Goal: Navigation & Orientation: Find specific page/section

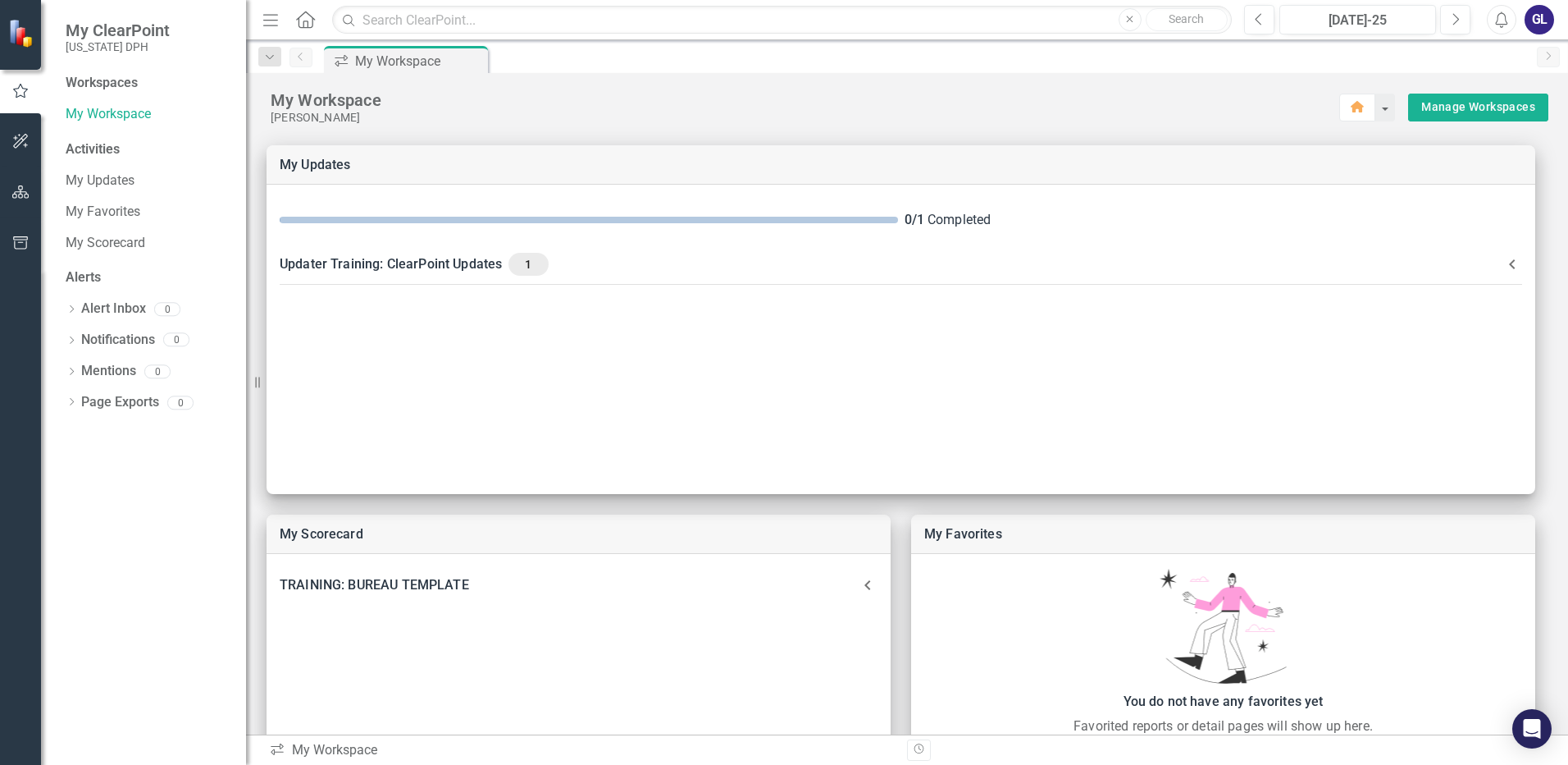
click at [271, 20] on icon "button" at bounding box center [270, 19] width 14 height 11
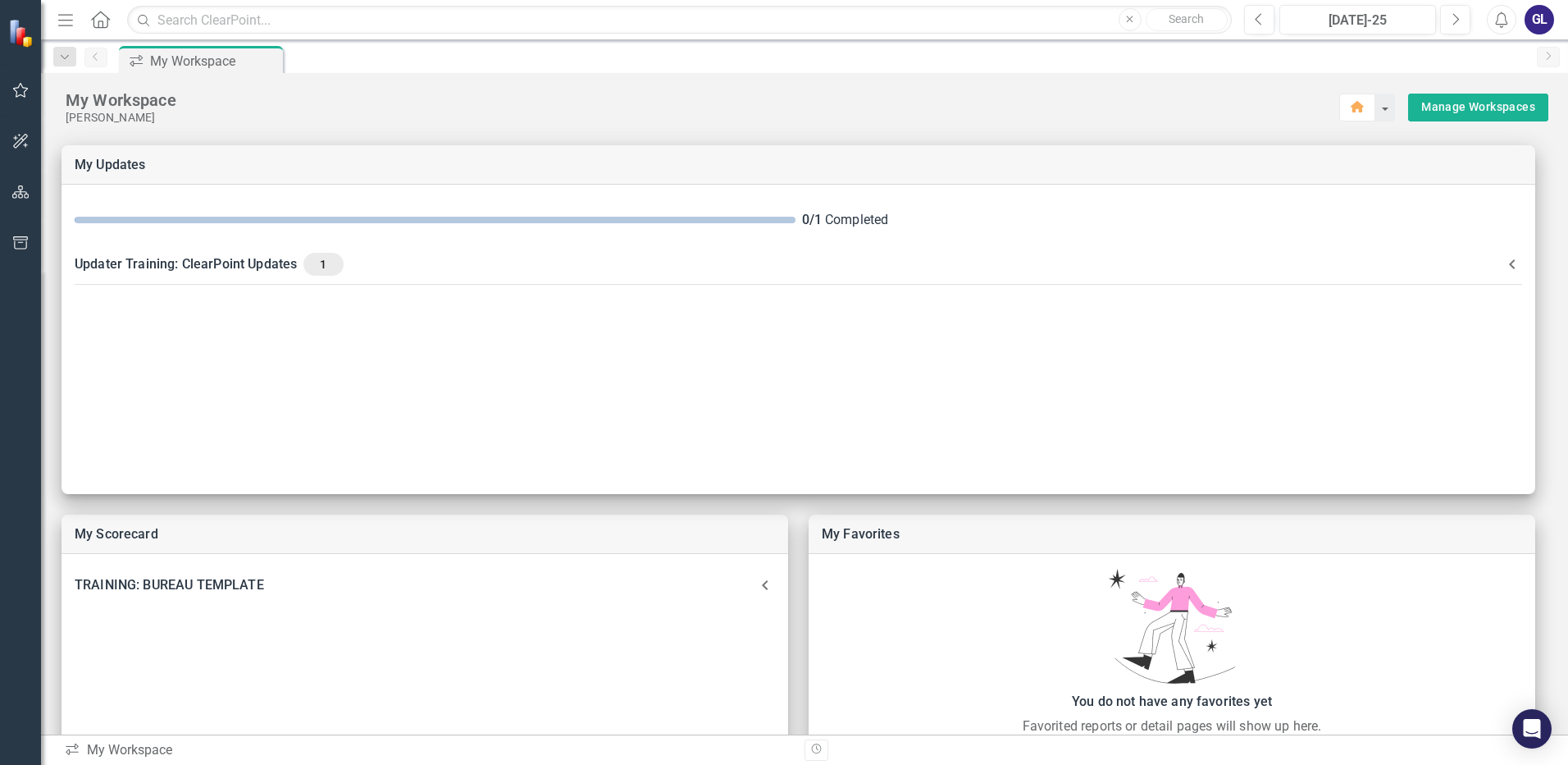
click at [103, 20] on icon "Home" at bounding box center [100, 20] width 21 height 17
click at [1500, 105] on link "Manage Workspaces" at bounding box center [1479, 107] width 114 height 20
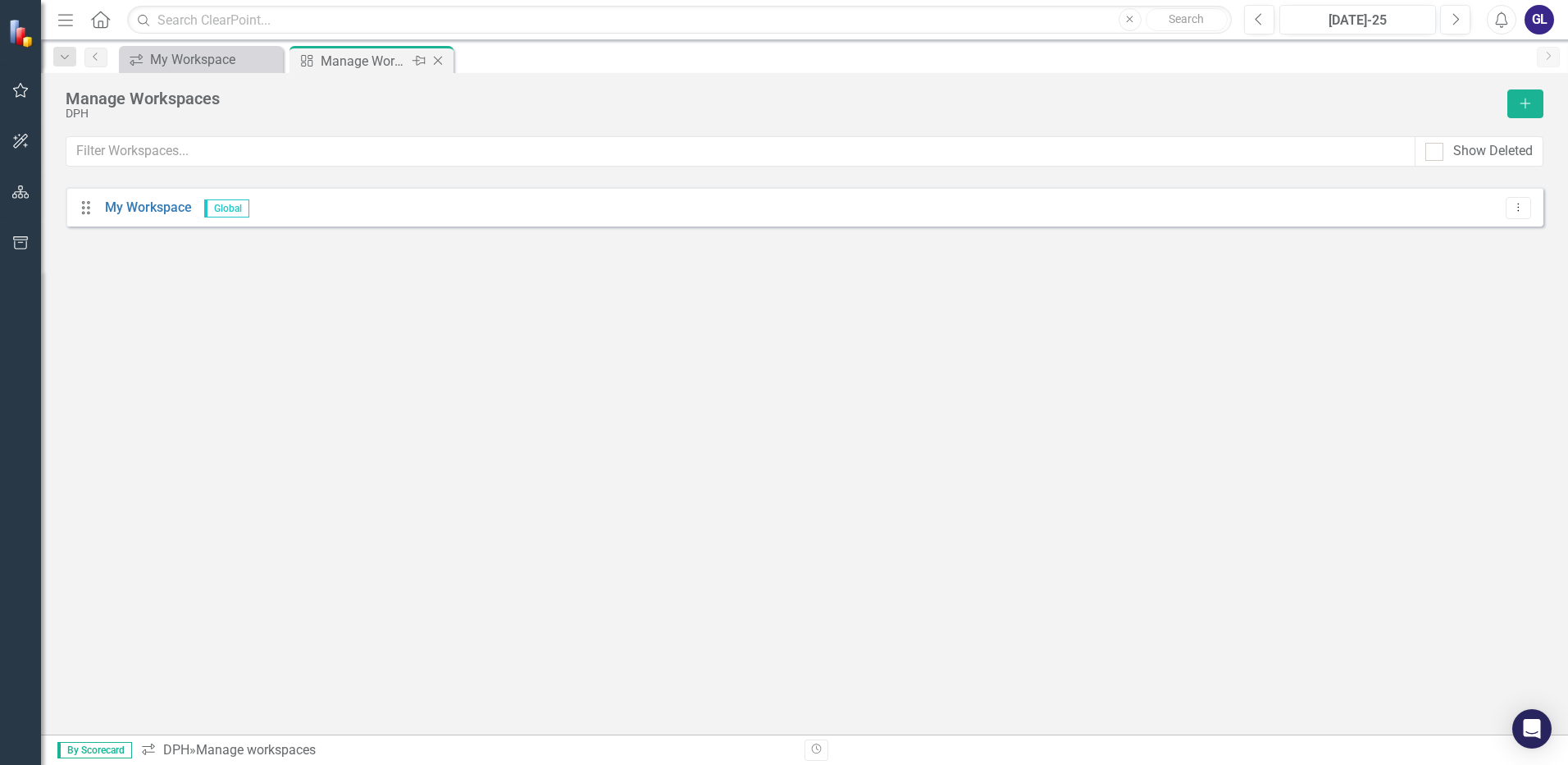
click at [445, 54] on icon "Close" at bounding box center [437, 60] width 16 height 13
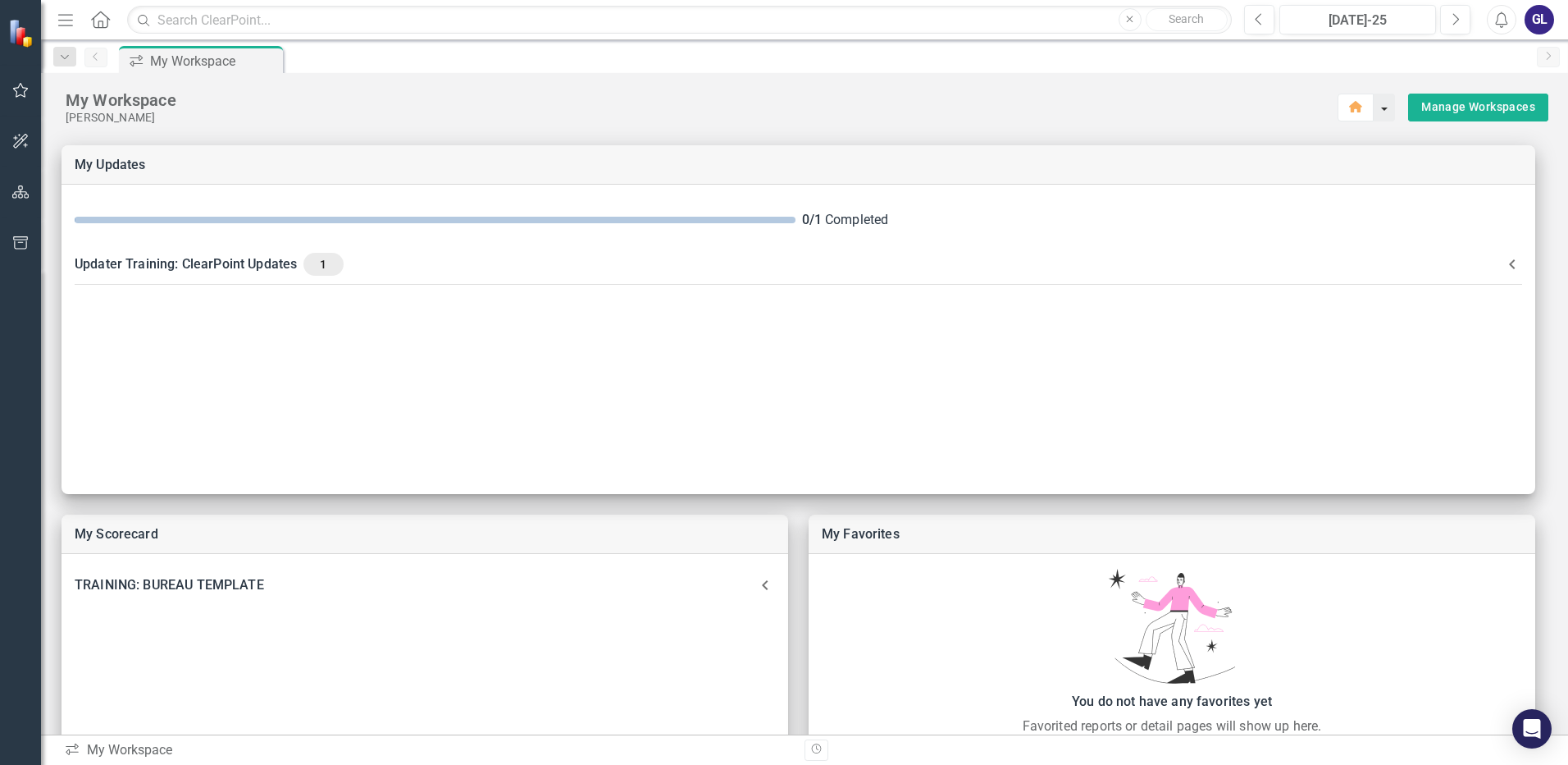
click at [1378, 108] on button "button" at bounding box center [1384, 107] width 21 height 28
click at [17, 83] on button "button" at bounding box center [20, 91] width 37 height 34
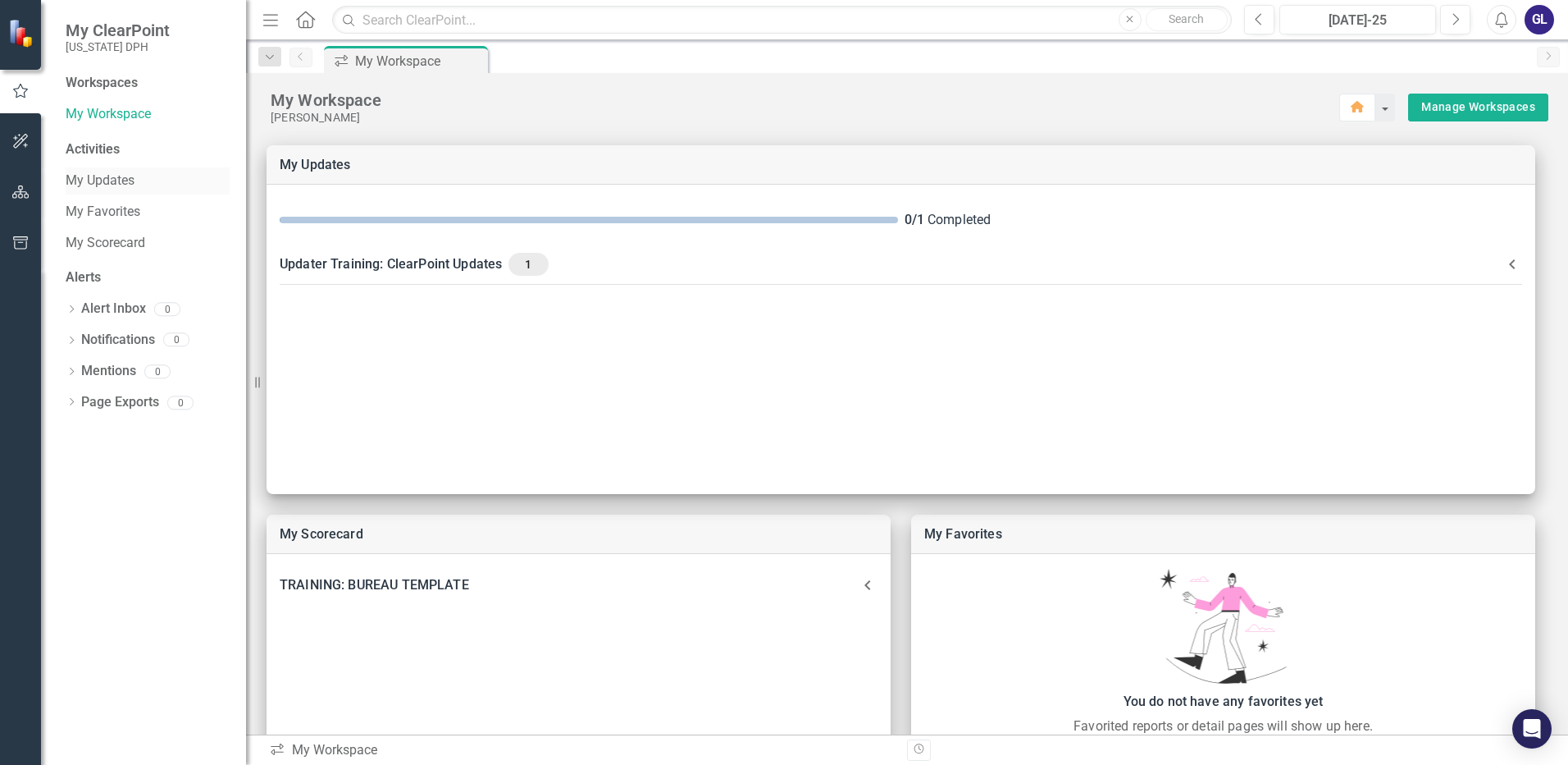
click at [103, 180] on link "My Updates" at bounding box center [147, 181] width 164 height 19
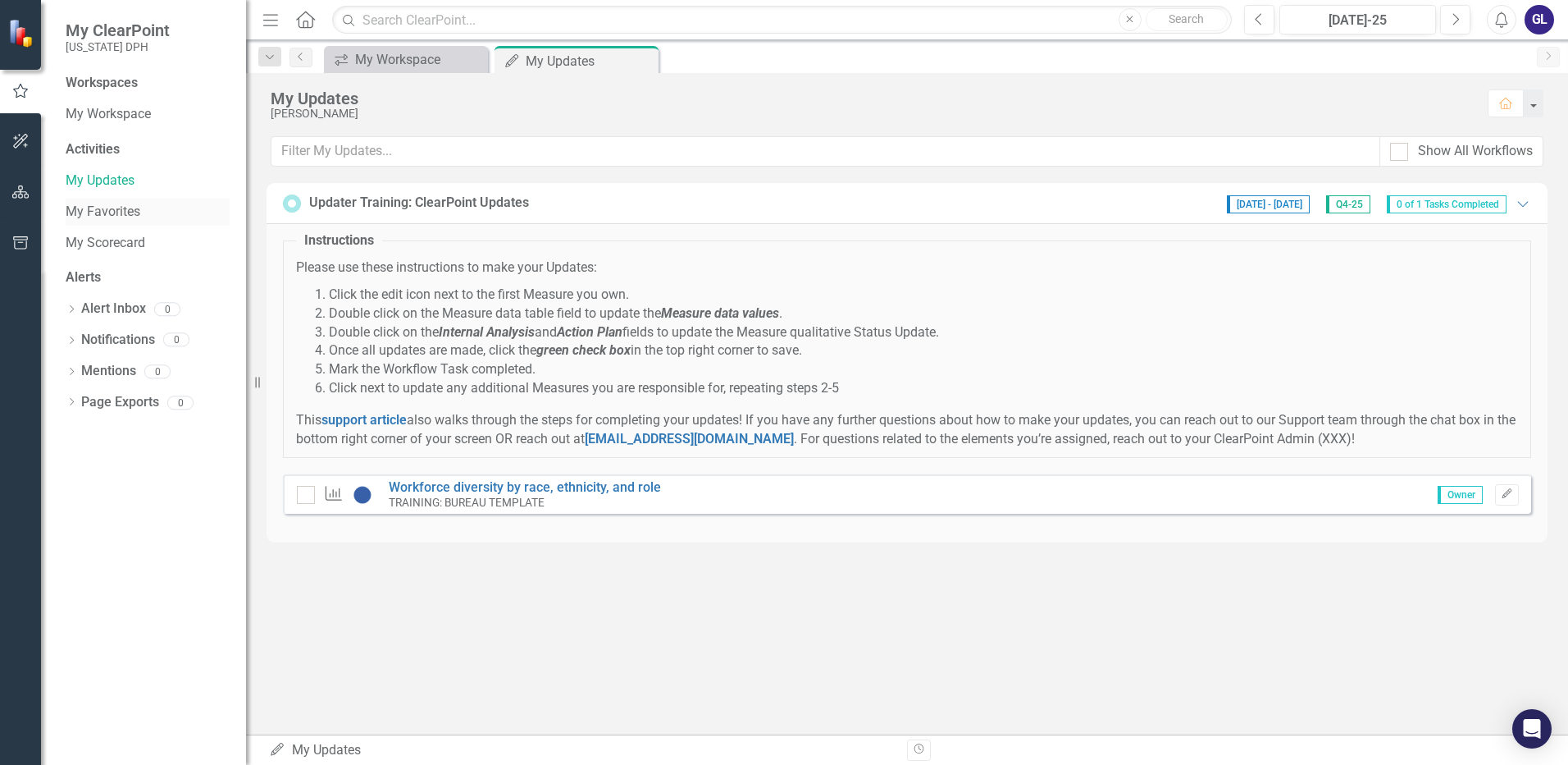
click at [102, 209] on link "My Favorites" at bounding box center [147, 212] width 164 height 19
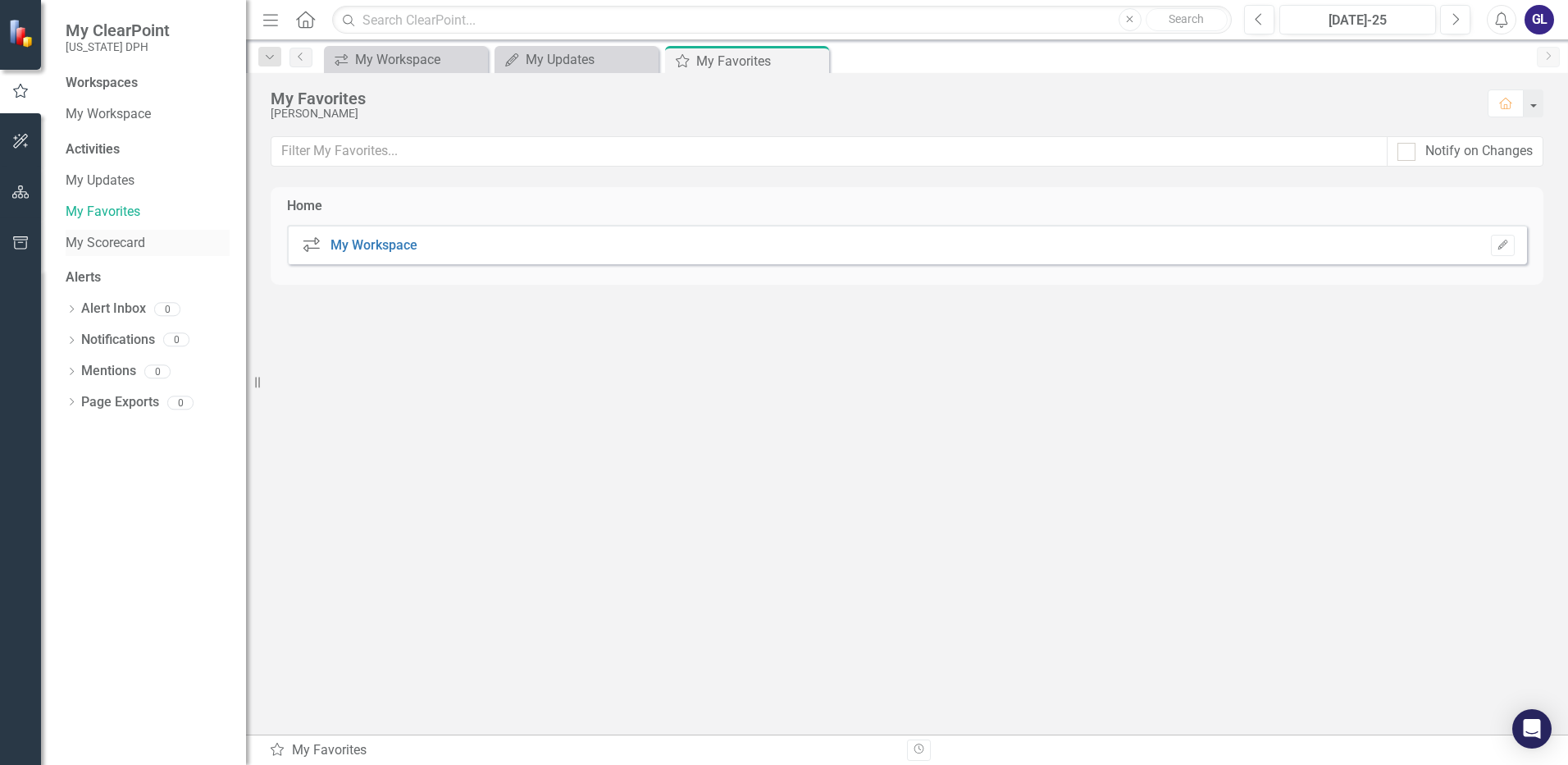
click at [129, 251] on link "My Scorecard" at bounding box center [147, 243] width 164 height 19
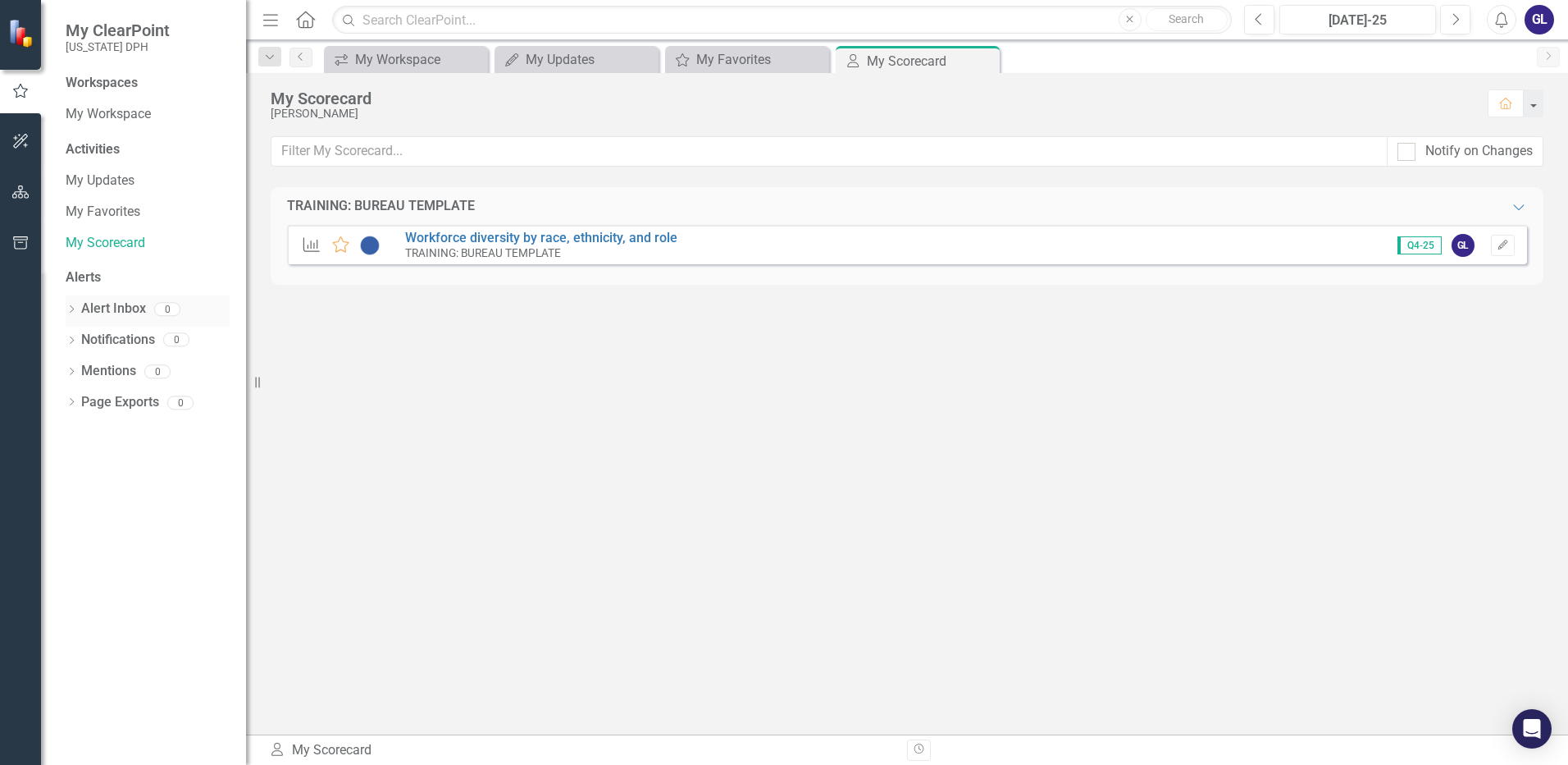
click at [74, 305] on div "Dropdown" at bounding box center [71, 311] width 11 height 14
click at [97, 151] on div "Activities" at bounding box center [147, 150] width 164 height 19
click at [21, 193] on icon "button" at bounding box center [20, 191] width 17 height 13
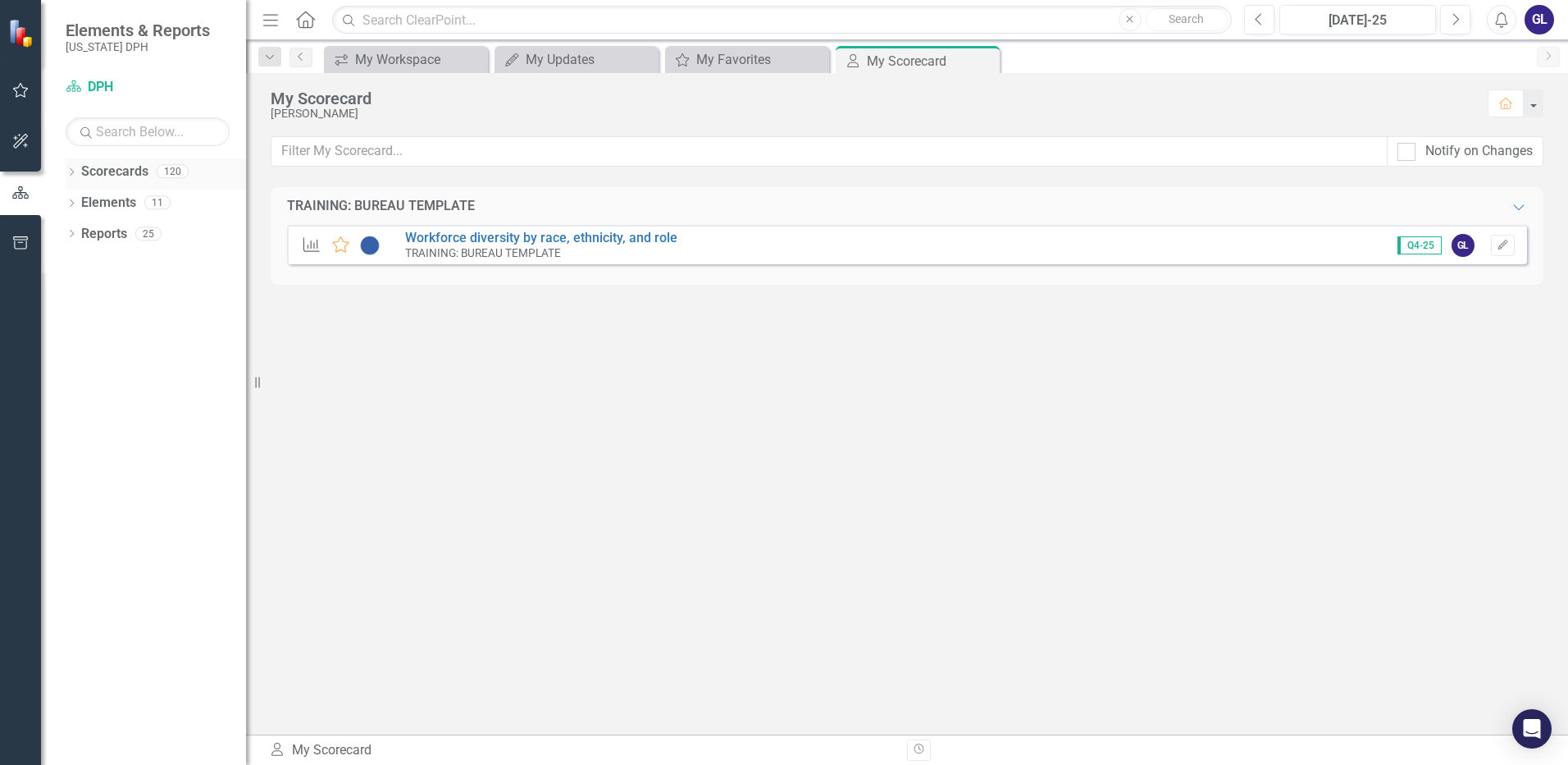
click at [127, 177] on link "Scorecards" at bounding box center [114, 172] width 67 height 19
click at [113, 167] on link "Scorecards" at bounding box center [114, 172] width 67 height 19
click at [72, 170] on icon at bounding box center [71, 172] width 4 height 8
click at [104, 203] on link "DPH" at bounding box center [168, 203] width 156 height 19
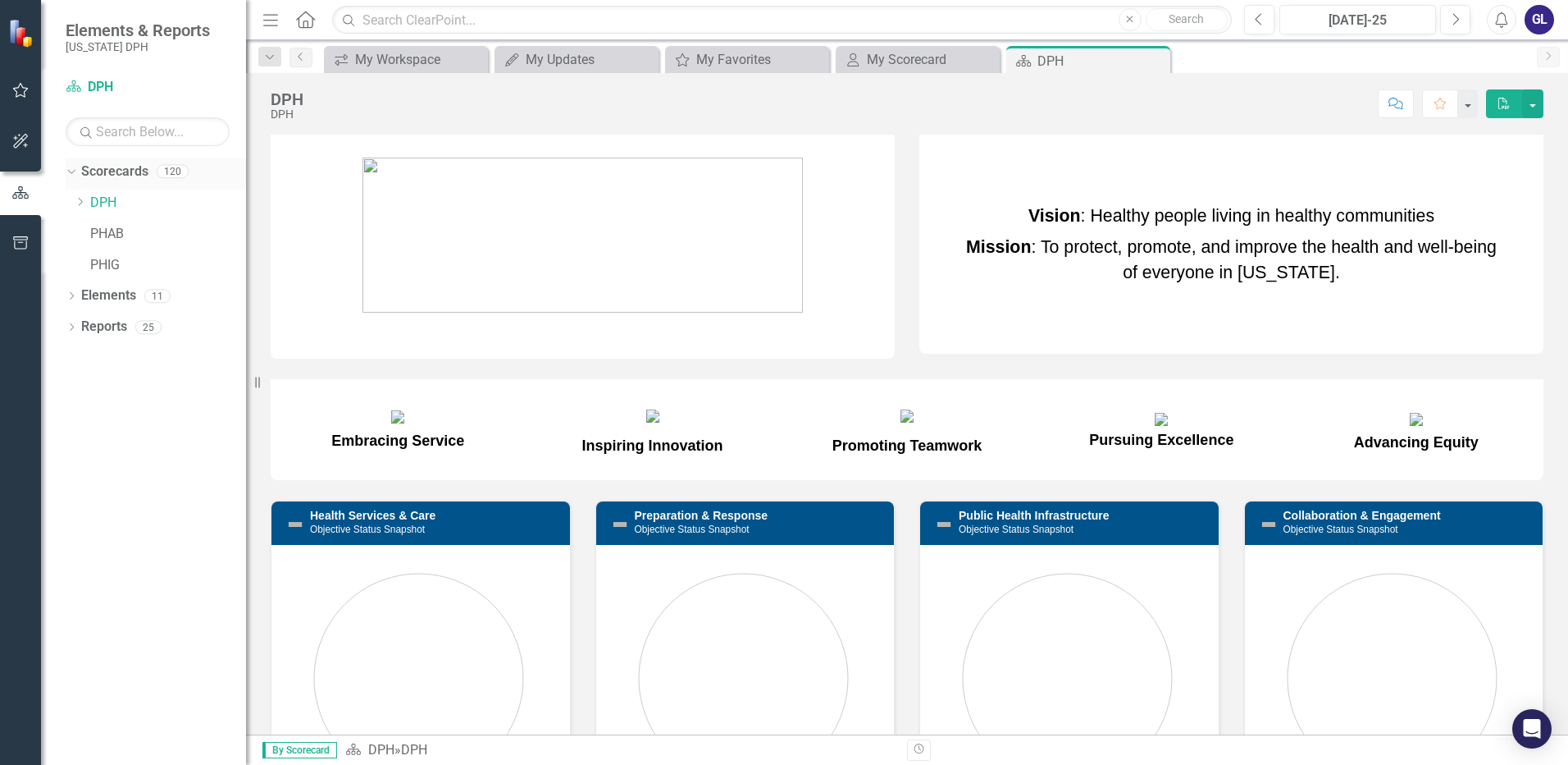
click at [82, 168] on link "Scorecards" at bounding box center [114, 172] width 67 height 19
click at [108, 175] on link "Scorecards" at bounding box center [114, 172] width 67 height 19
click at [74, 172] on icon "Dropdown" at bounding box center [69, 170] width 9 height 11
click at [79, 85] on icon "Scorecard" at bounding box center [73, 86] width 16 height 13
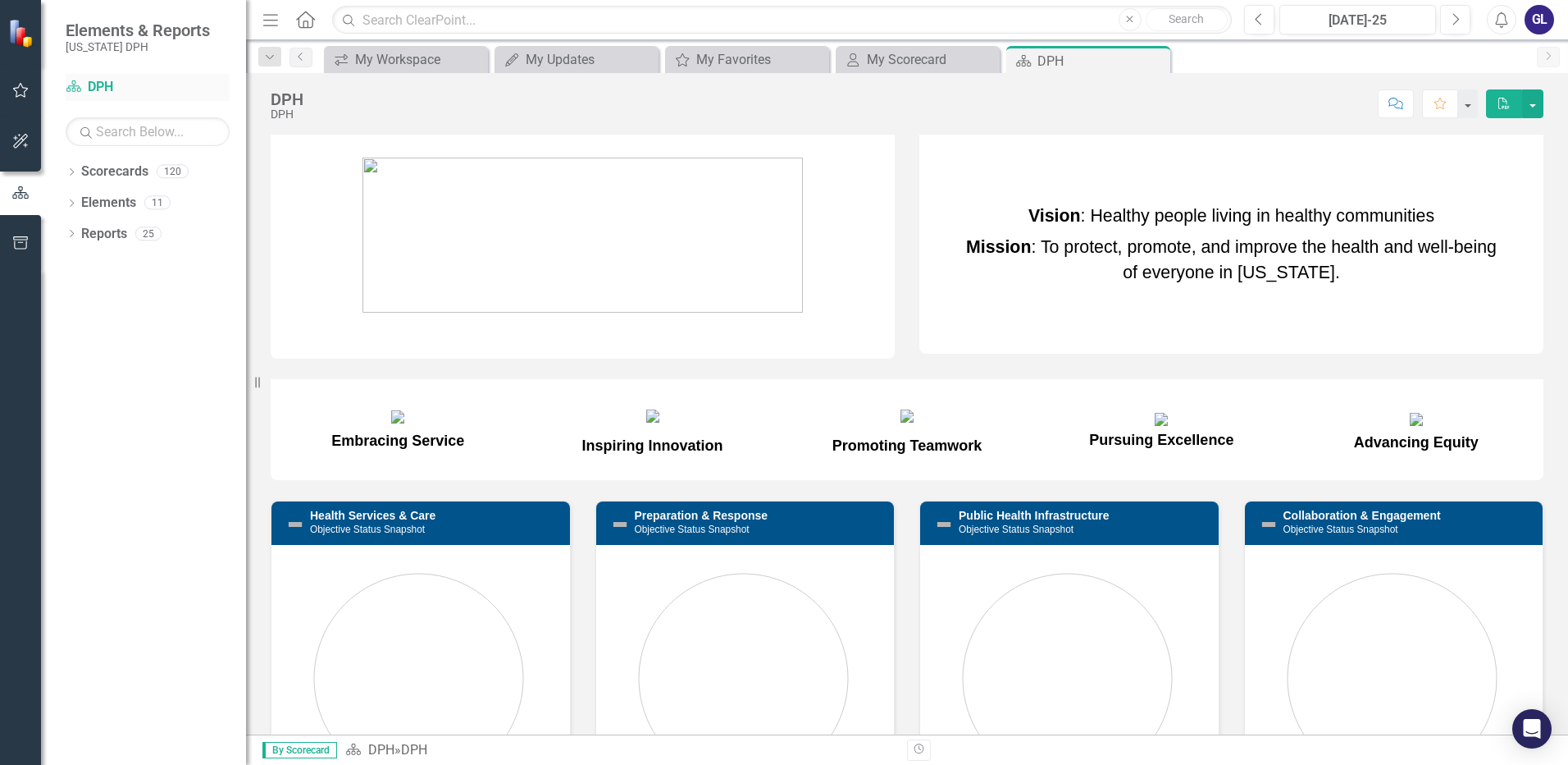
click at [79, 85] on icon "Scorecard" at bounding box center [73, 86] width 16 height 13
click at [107, 182] on div "Scorecards" at bounding box center [114, 172] width 67 height 27
click at [74, 172] on icon at bounding box center [71, 172] width 4 height 8
click at [108, 194] on link "DPH" at bounding box center [168, 203] width 156 height 19
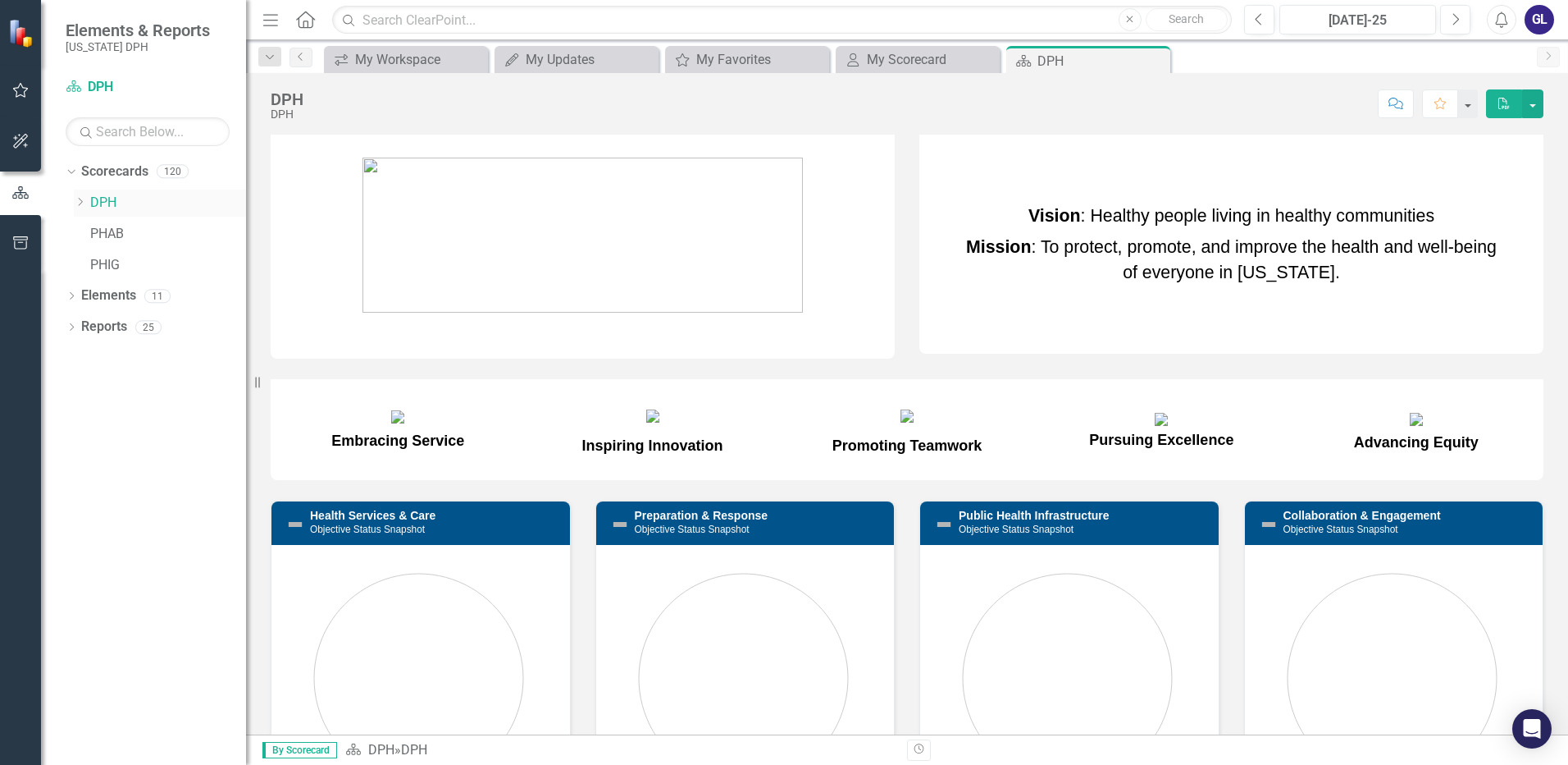
click at [108, 194] on link "DPH" at bounding box center [168, 203] width 156 height 19
click at [116, 306] on div "Elements" at bounding box center [108, 296] width 55 height 27
click at [87, 301] on link "Elements" at bounding box center [108, 295] width 55 height 19
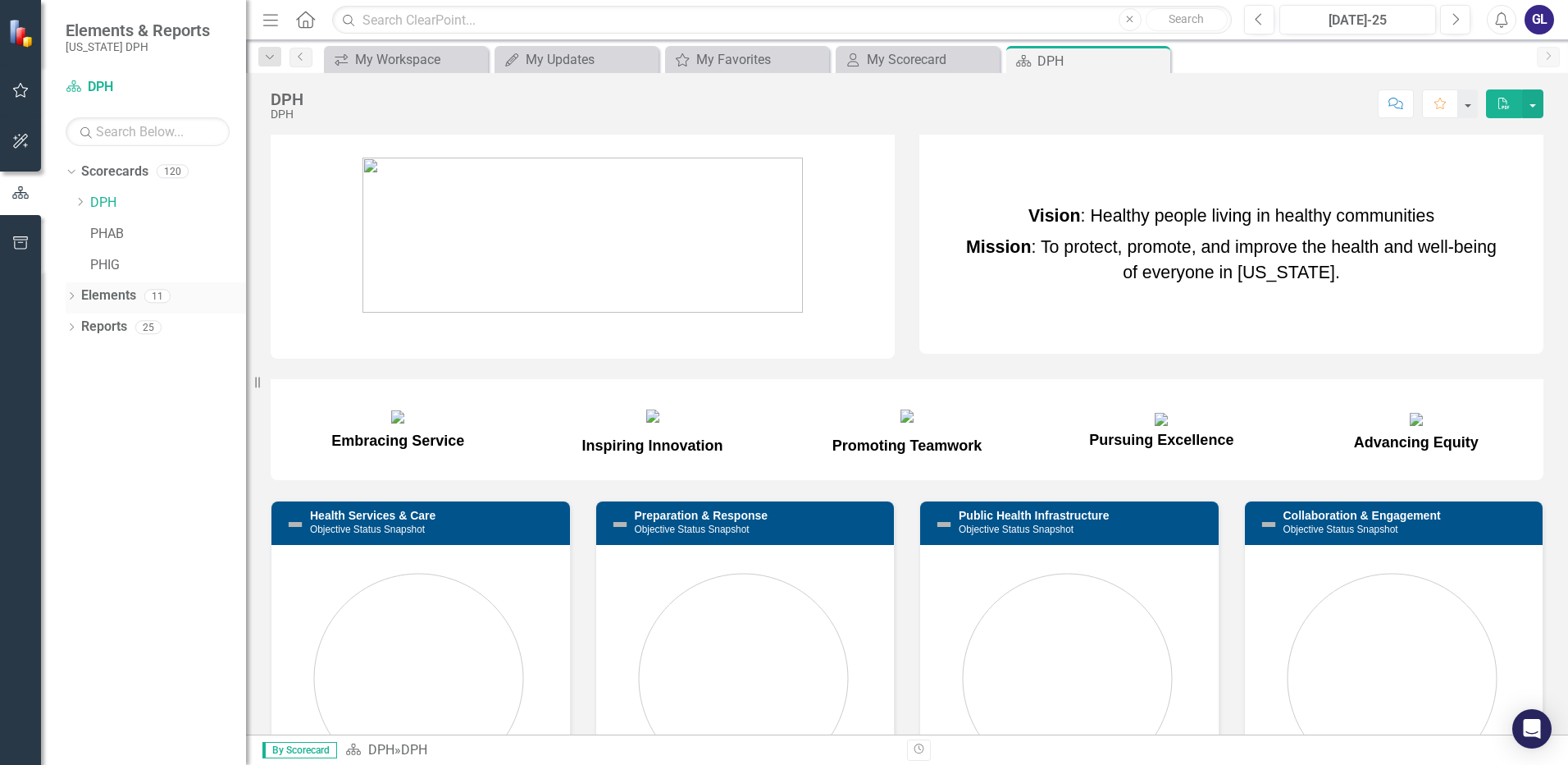
click at [73, 295] on icon at bounding box center [71, 295] width 4 height 8
click at [98, 423] on link "Reports" at bounding box center [104, 420] width 46 height 19
click at [78, 424] on div "Dropdown Reports 25" at bounding box center [156, 422] width 180 height 31
click at [92, 423] on link "Reports" at bounding box center [104, 420] width 46 height 19
click at [101, 203] on link "DPH" at bounding box center [168, 203] width 156 height 19
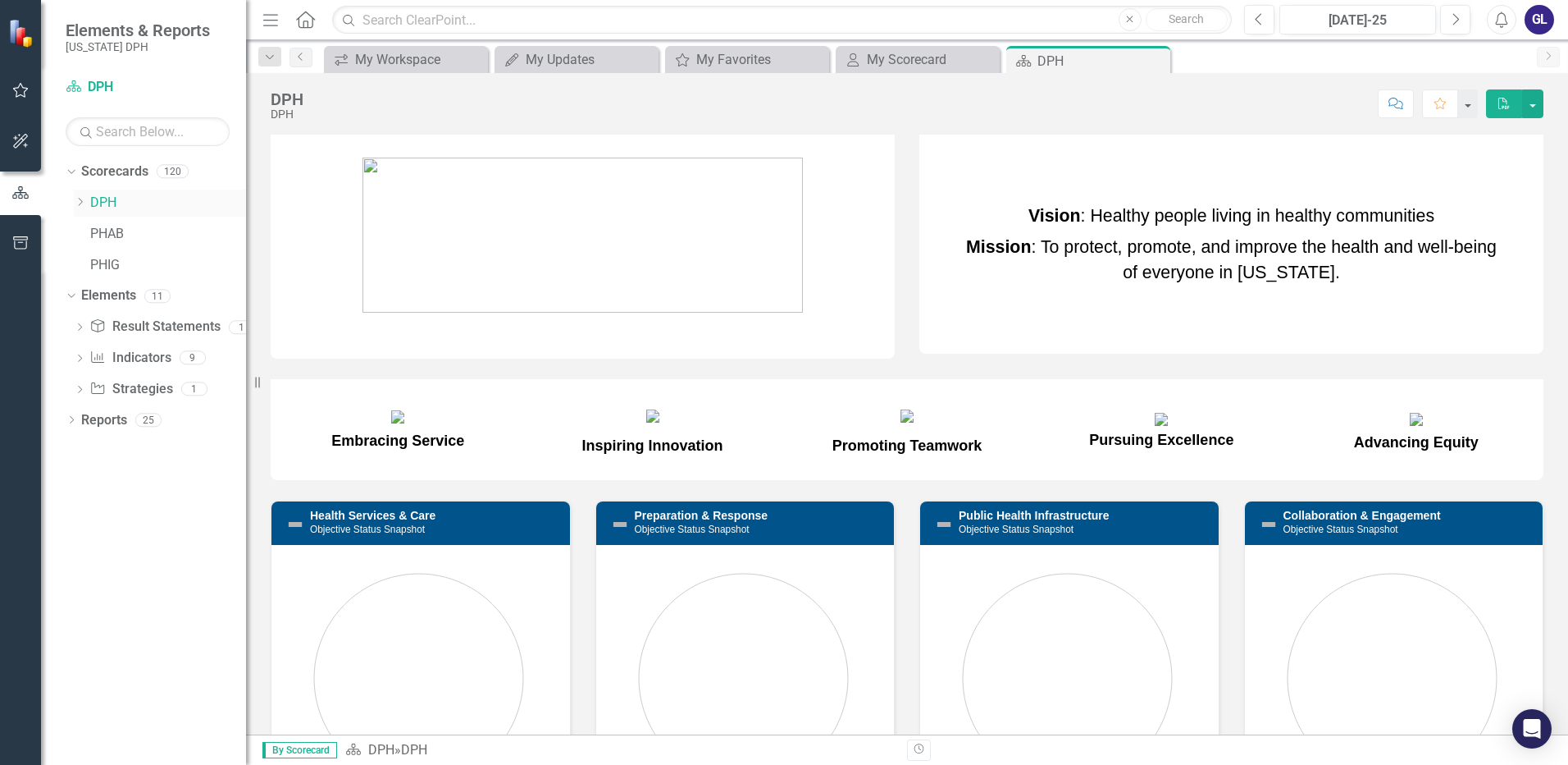
click at [101, 203] on link "DPH" at bounding box center [168, 203] width 156 height 19
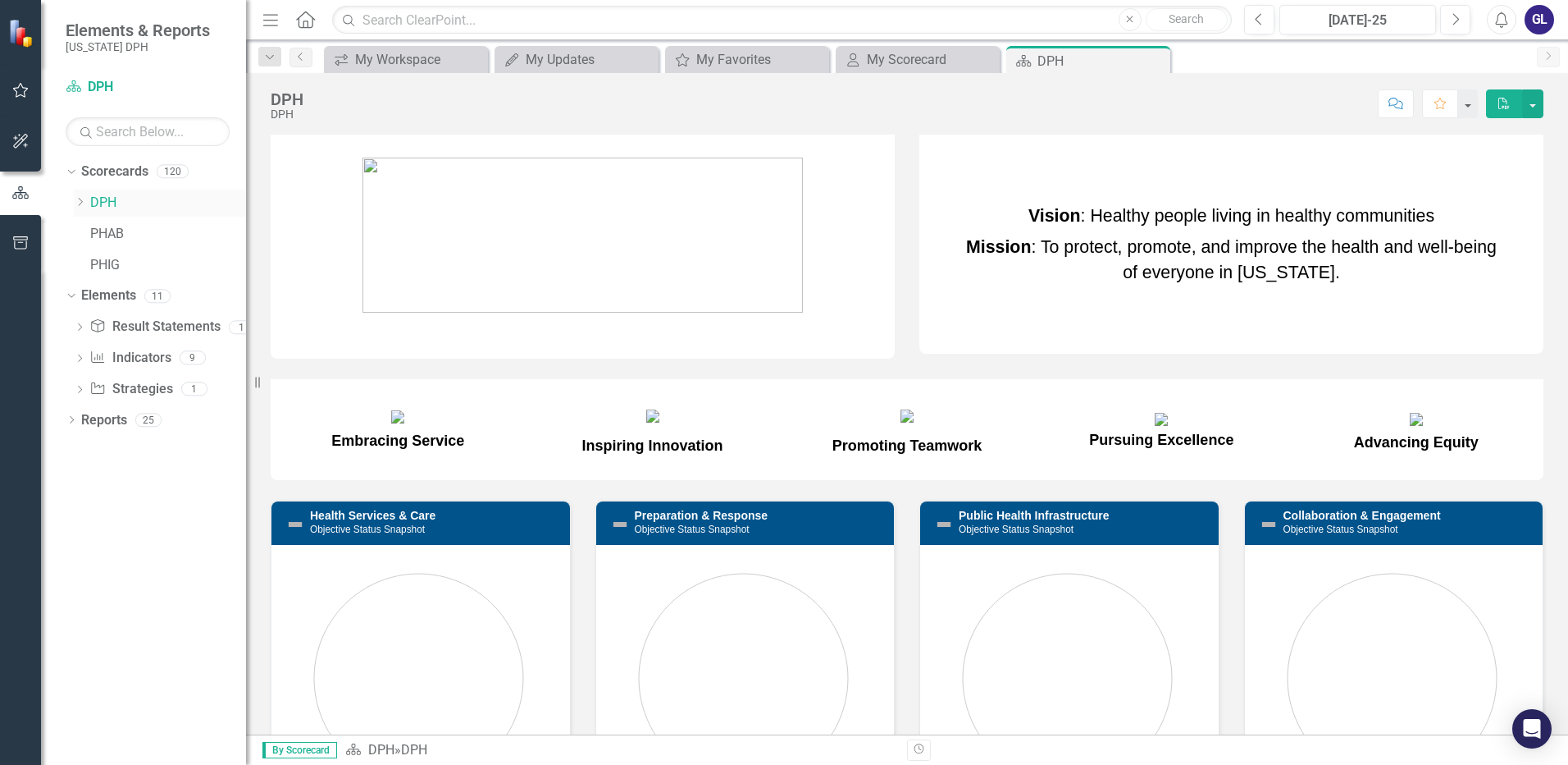
click at [111, 204] on link "DPH" at bounding box center [168, 203] width 156 height 19
click at [94, 297] on link "Elements" at bounding box center [108, 295] width 55 height 19
click at [73, 289] on icon "Dropdown" at bounding box center [69, 294] width 9 height 11
click at [83, 196] on div "Dropdown" at bounding box center [80, 203] width 12 height 14
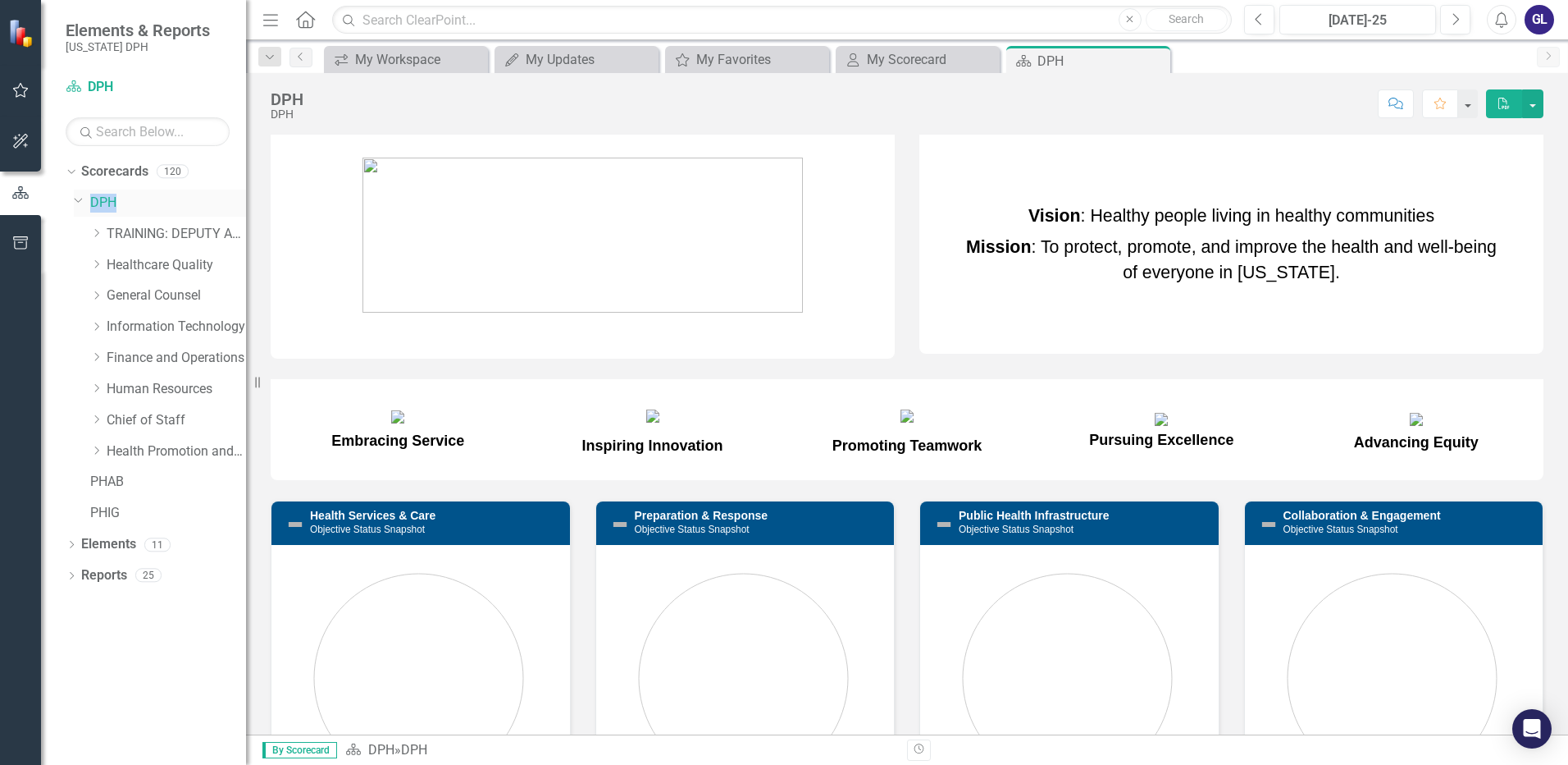
click at [83, 195] on div "Dropdown" at bounding box center [77, 200] width 14 height 12
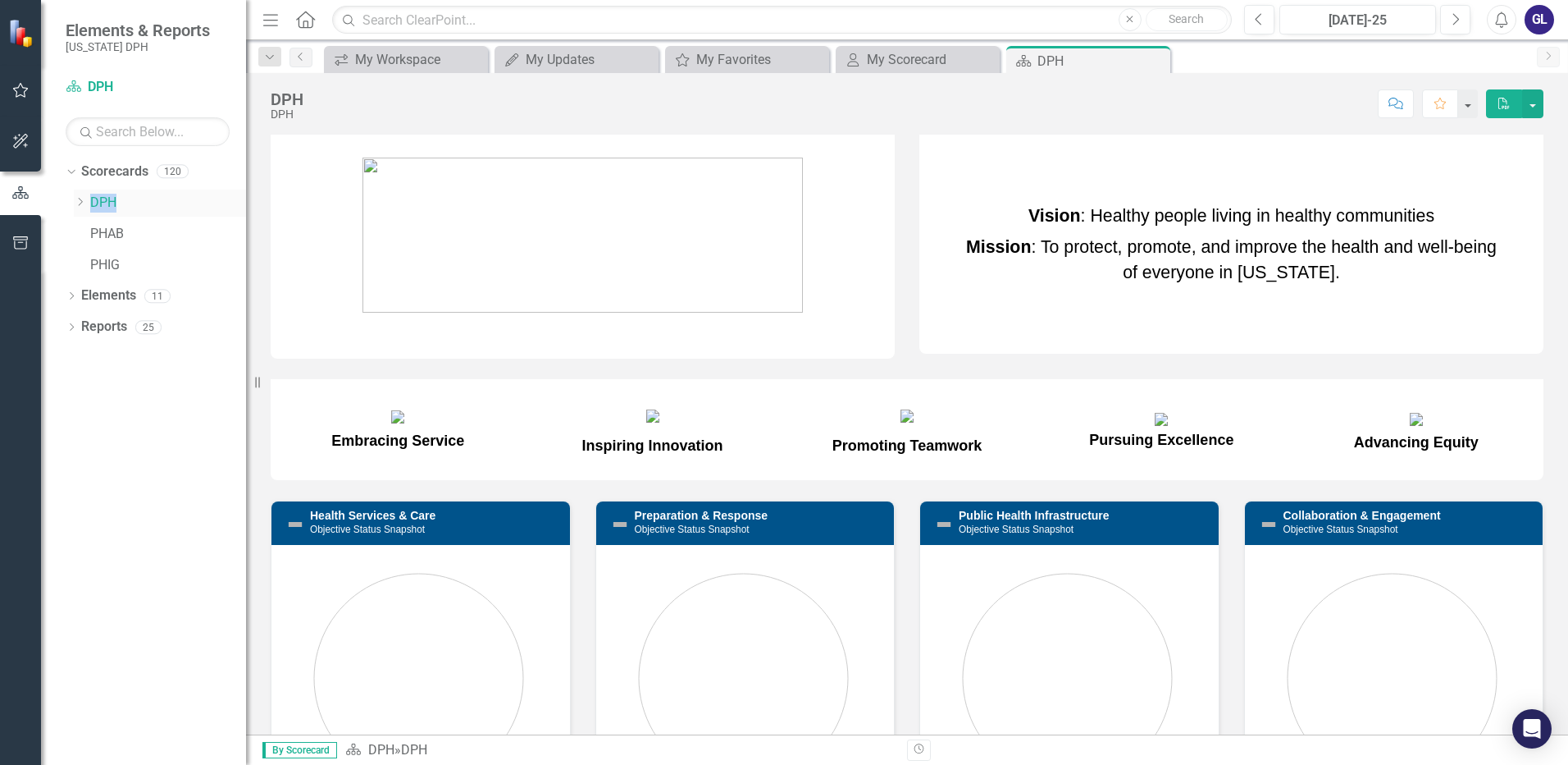
click at [83, 196] on div "Dropdown" at bounding box center [82, 203] width 16 height 14
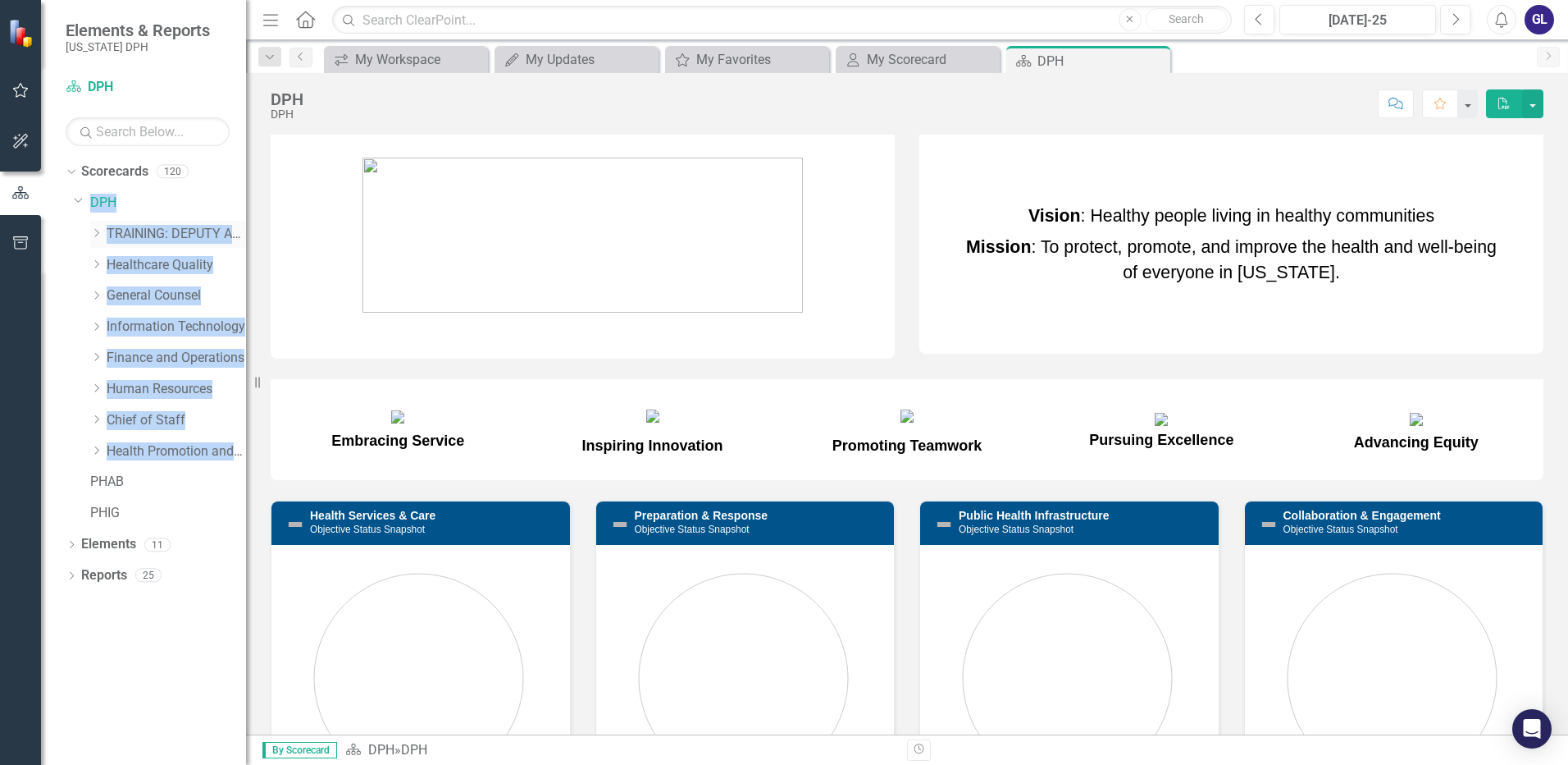
drag, startPoint x: 83, startPoint y: 195, endPoint x: 200, endPoint y: 235, distance: 123.6
click at [200, 235] on link "TRAINING: DEPUTY AREA" at bounding box center [176, 234] width 140 height 19
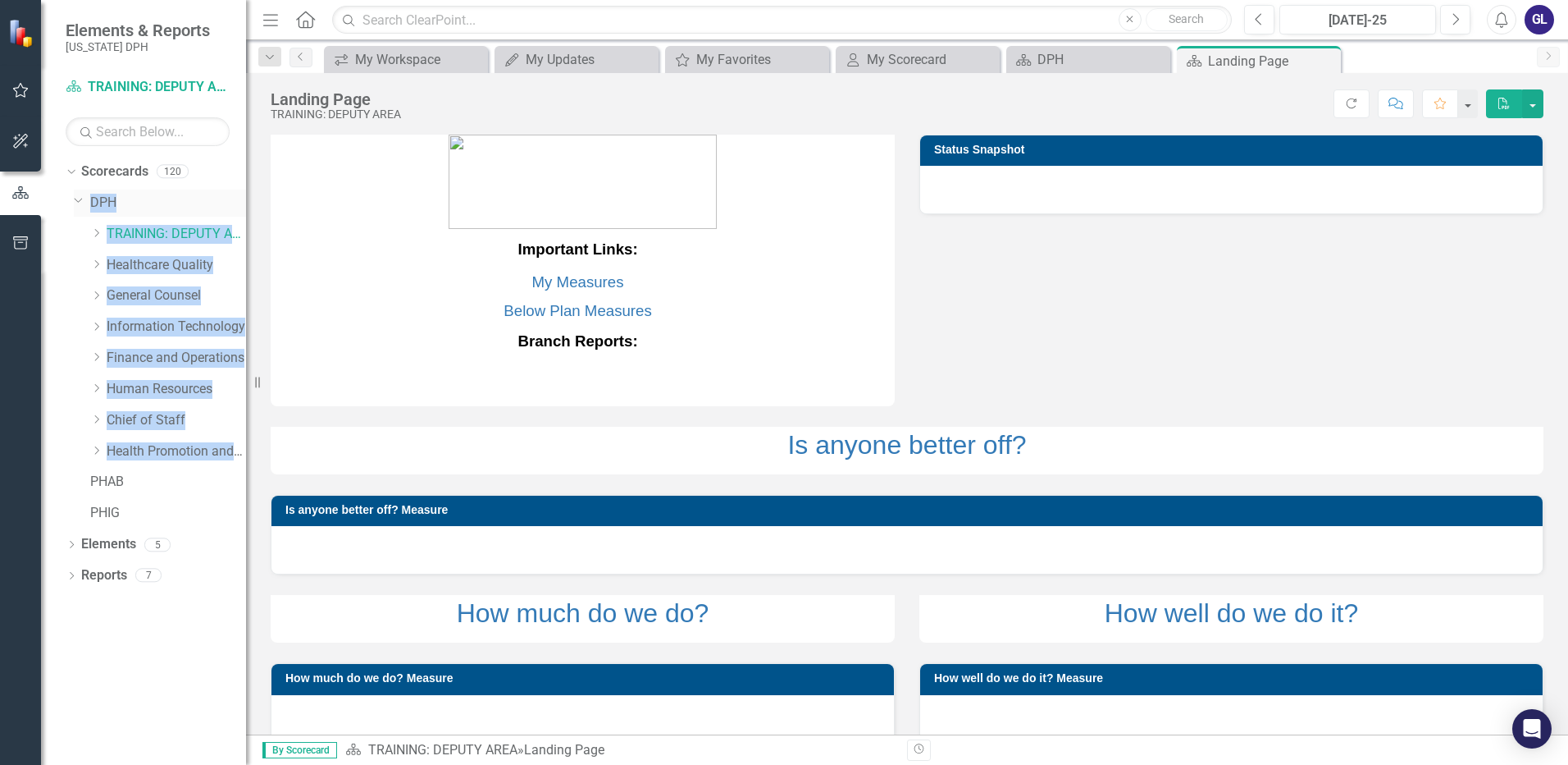
click at [227, 195] on link "DPH" at bounding box center [168, 203] width 156 height 19
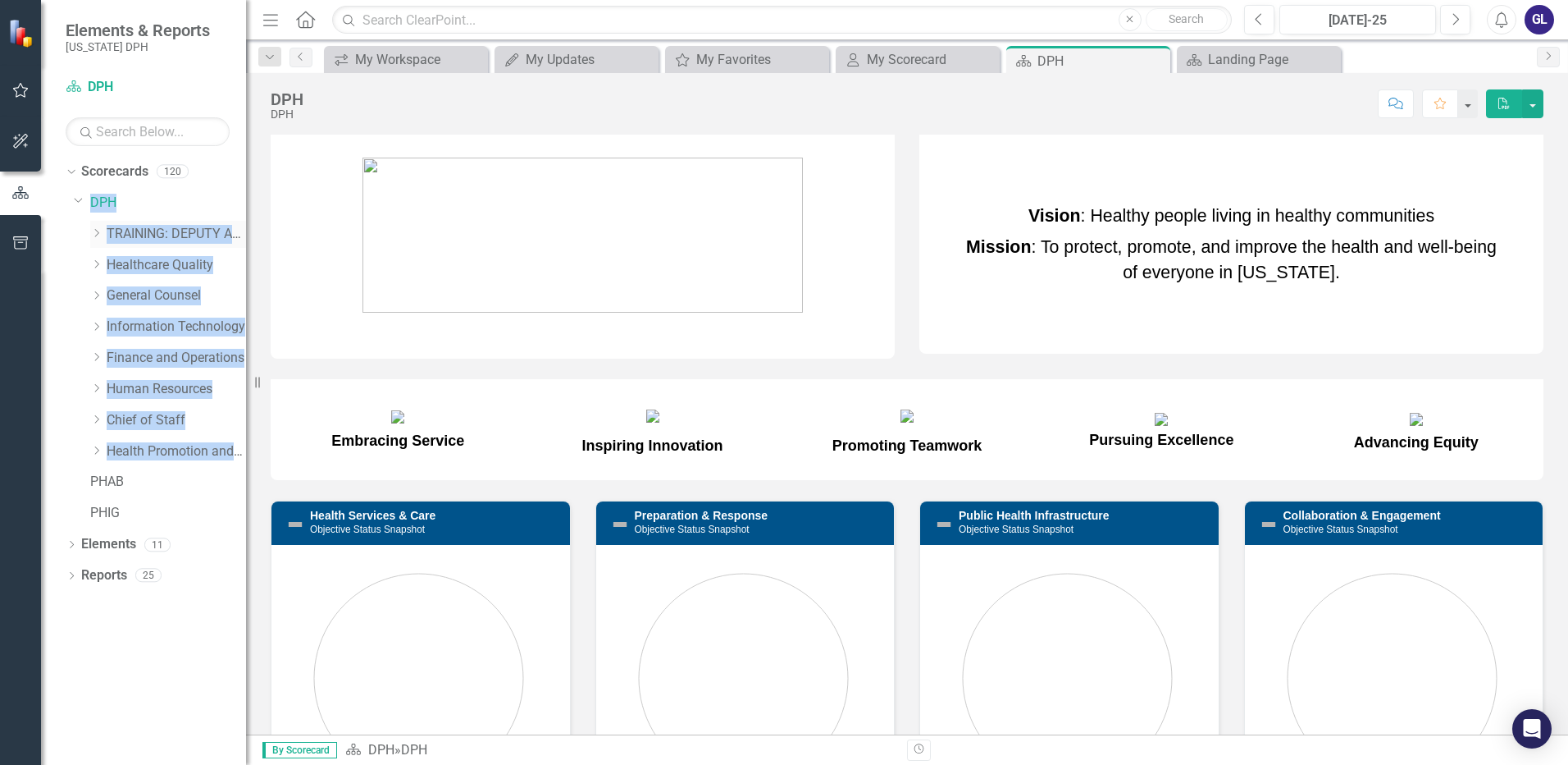
click at [171, 226] on link "TRAINING: DEPUTY AREA" at bounding box center [176, 234] width 140 height 19
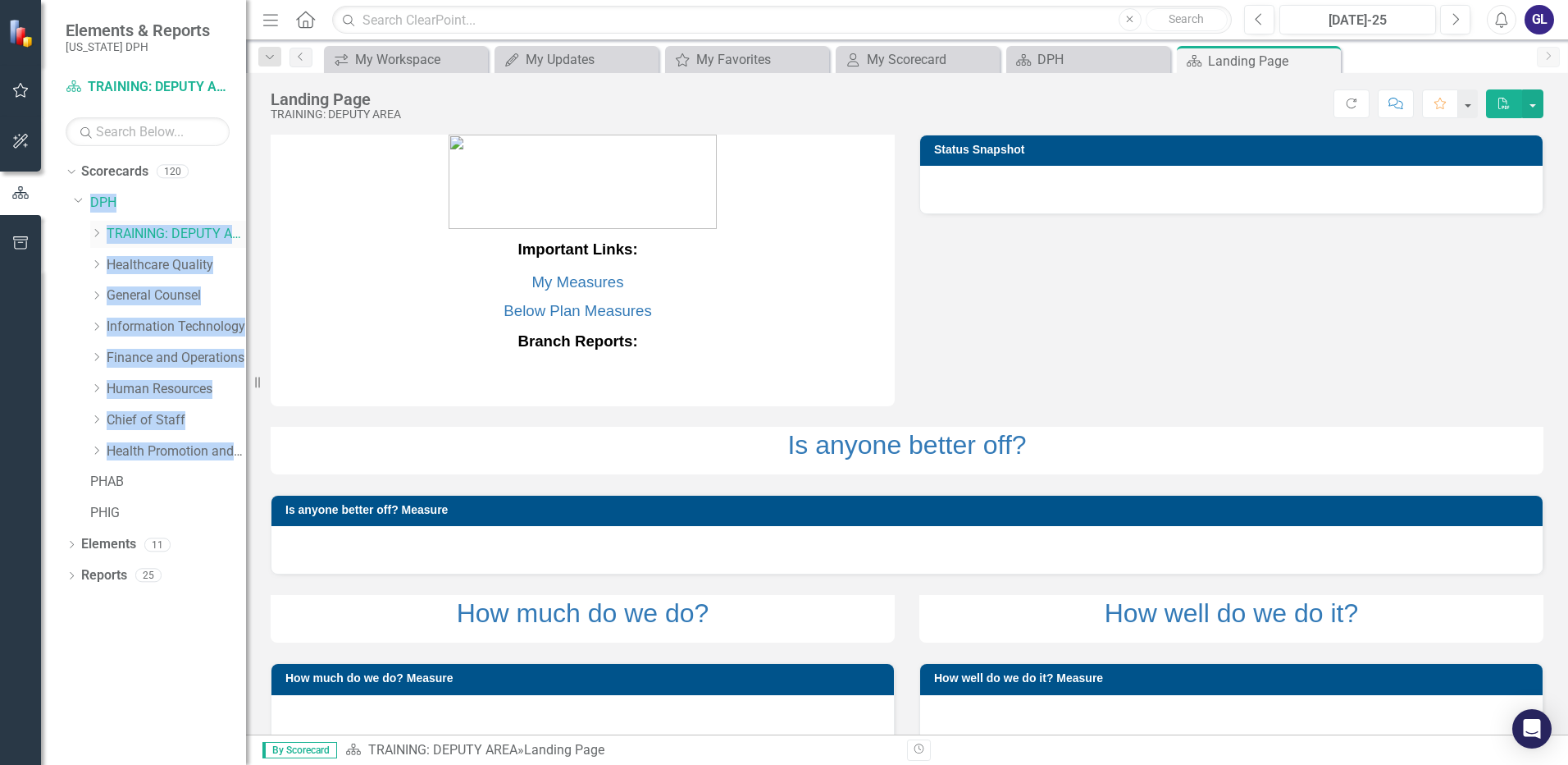
click at [171, 226] on link "TRAINING: DEPUTY AREA" at bounding box center [176, 234] width 140 height 19
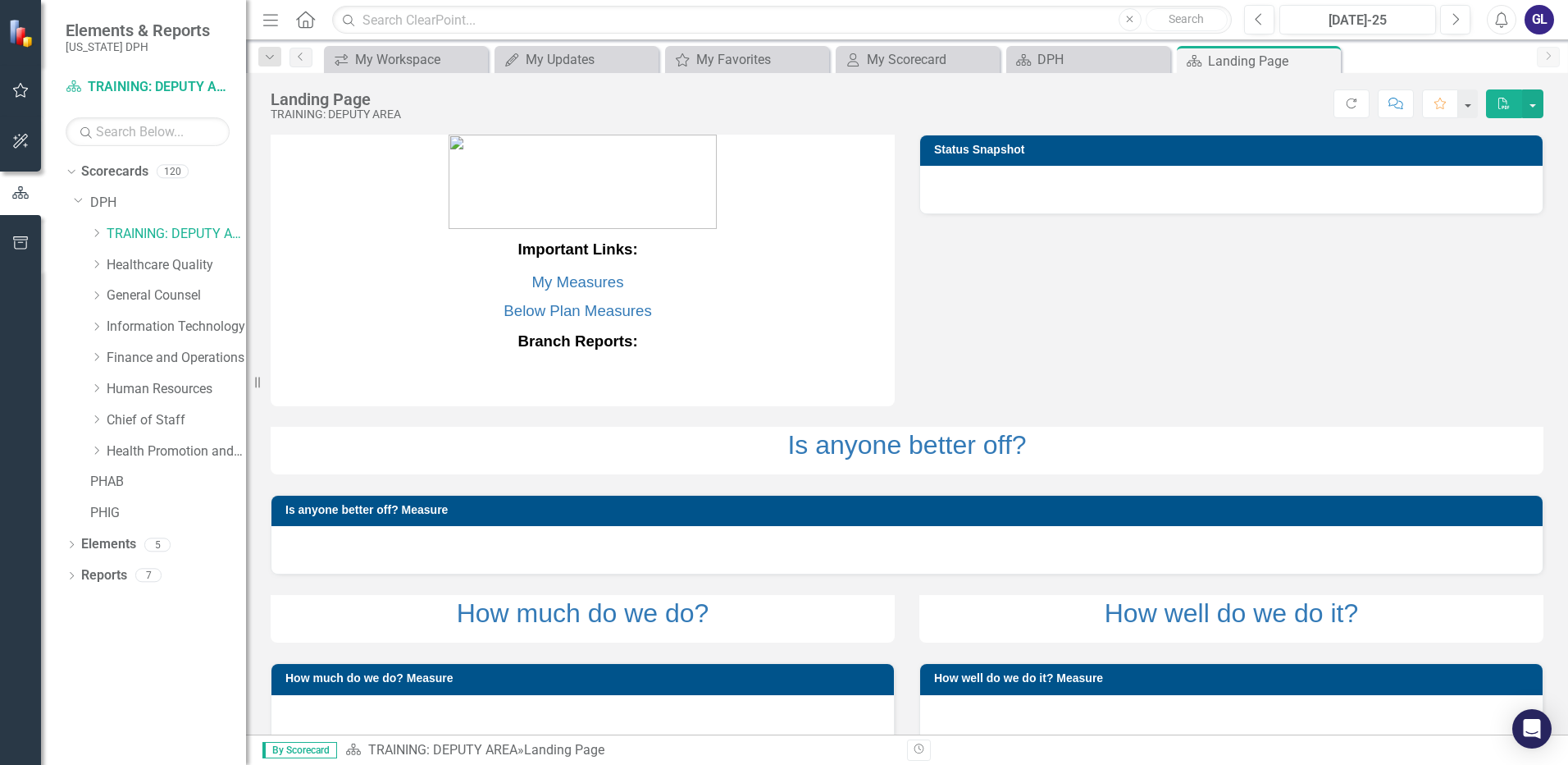
click at [1367, 333] on div "Important Links: My Measures Below Plan Measures Branch Reports: Status Snapsho…" at bounding box center [907, 344] width 1297 height 460
click at [94, 230] on icon "Dropdown" at bounding box center [96, 233] width 12 height 10
click at [189, 264] on link "TRAINING: BRANCH TEMPLATE" at bounding box center [185, 265] width 123 height 19
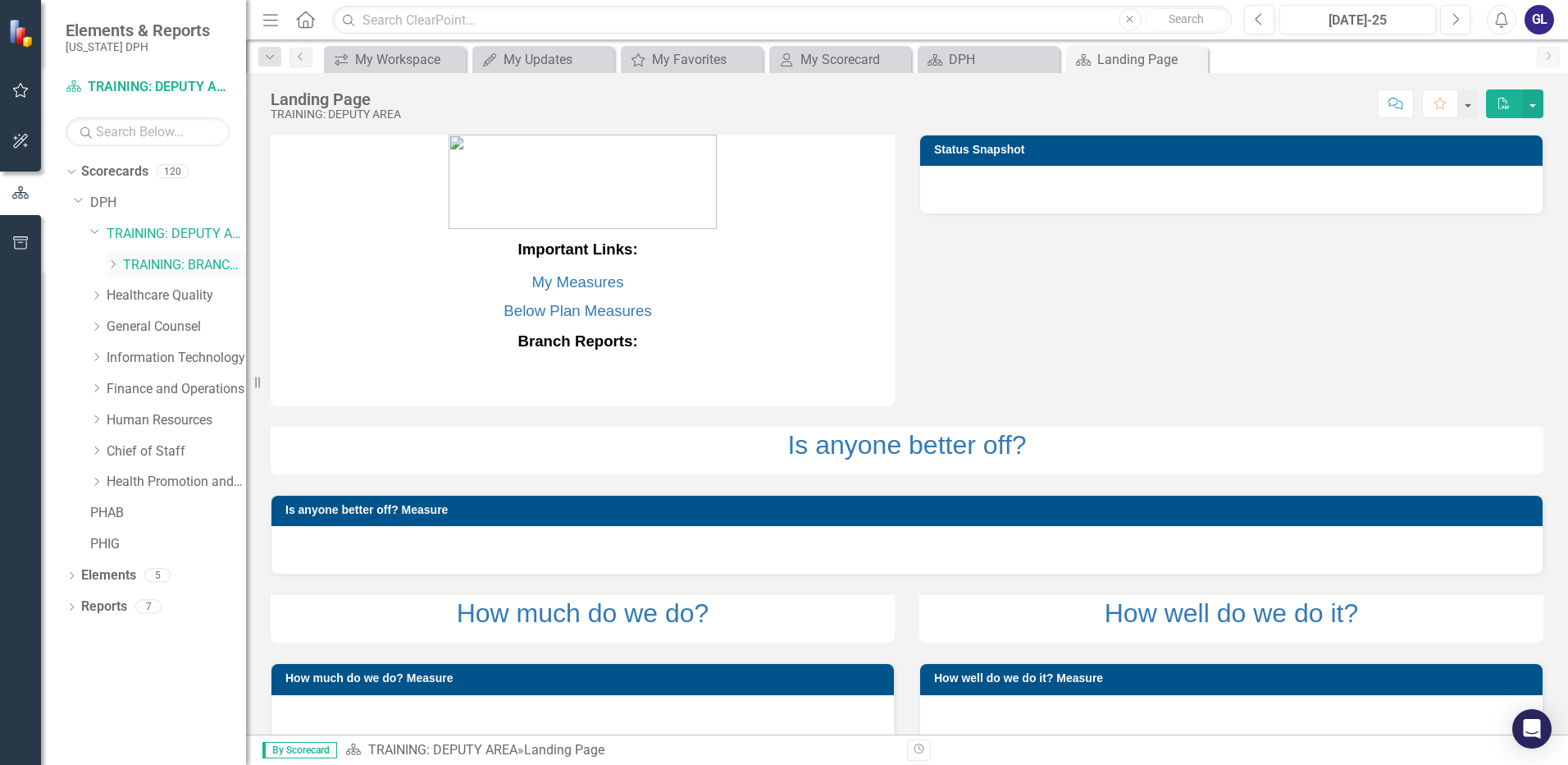
click at [189, 264] on link "TRAINING: BRANCH TEMPLATE" at bounding box center [185, 265] width 123 height 19
click at [201, 230] on link "TRAINING: DEPUTY AREA" at bounding box center [176, 234] width 140 height 19
click at [96, 231] on icon "Dropdown" at bounding box center [95, 231] width 10 height 12
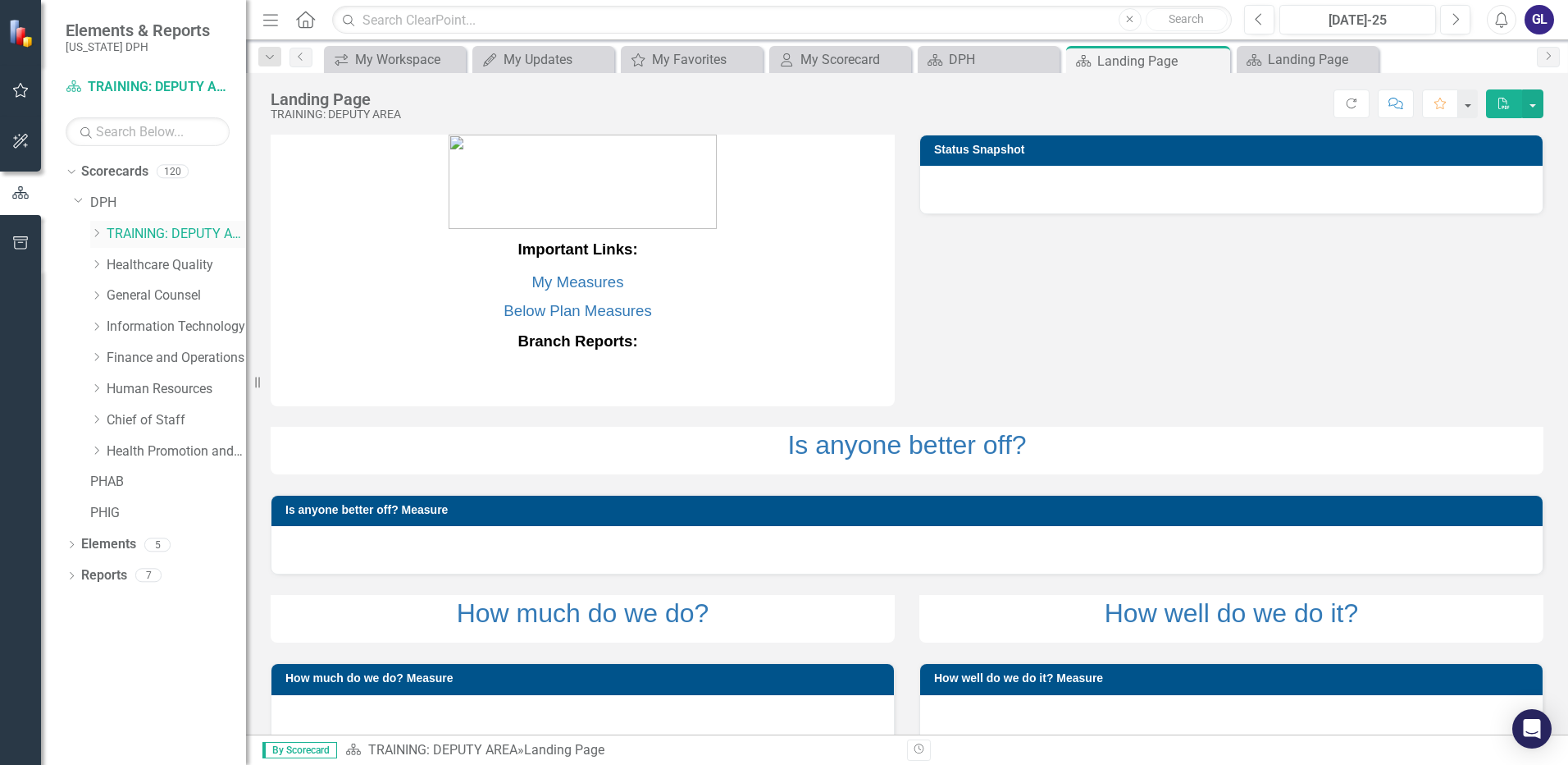
click at [94, 231] on icon "Dropdown" at bounding box center [96, 233] width 12 height 10
click at [199, 230] on link "TRAINING: DEPUTY AREA" at bounding box center [176, 234] width 140 height 19
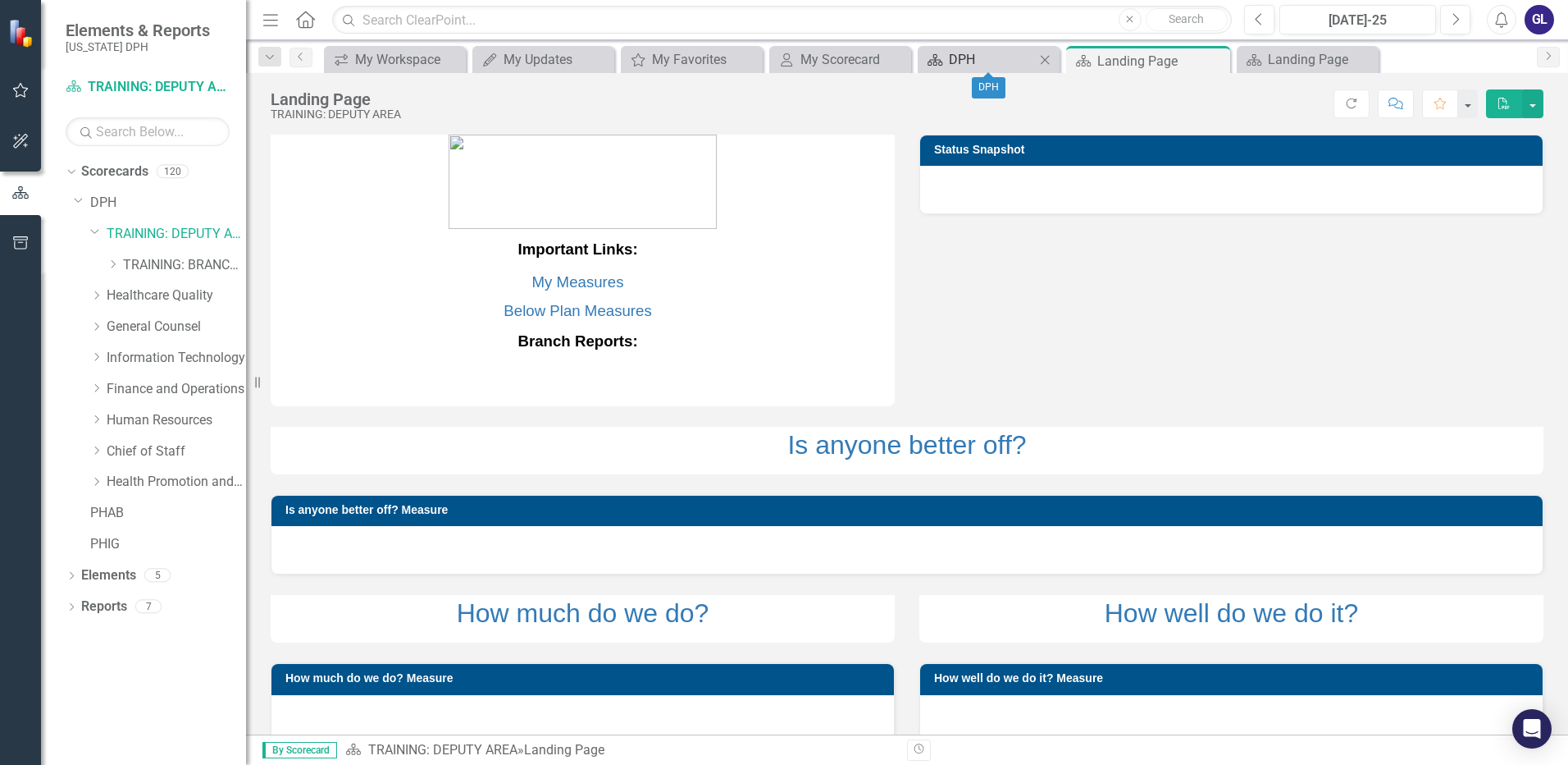
click at [999, 62] on div "DPH" at bounding box center [991, 60] width 86 height 20
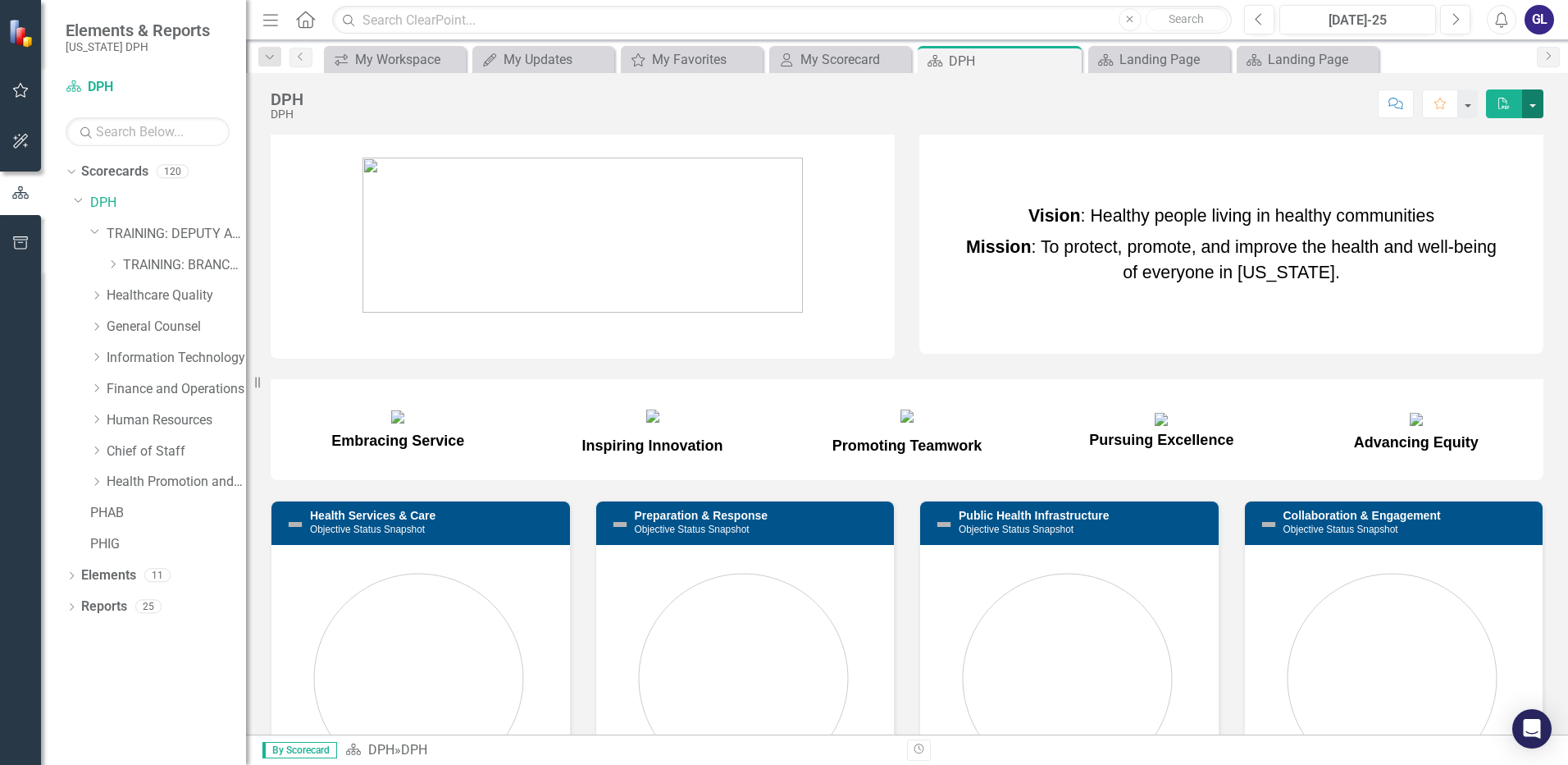
click at [1531, 103] on button "button" at bounding box center [1532, 104] width 21 height 29
click at [1461, 108] on button "button" at bounding box center [1467, 104] width 21 height 29
